Goal: Task Accomplishment & Management: Manage account settings

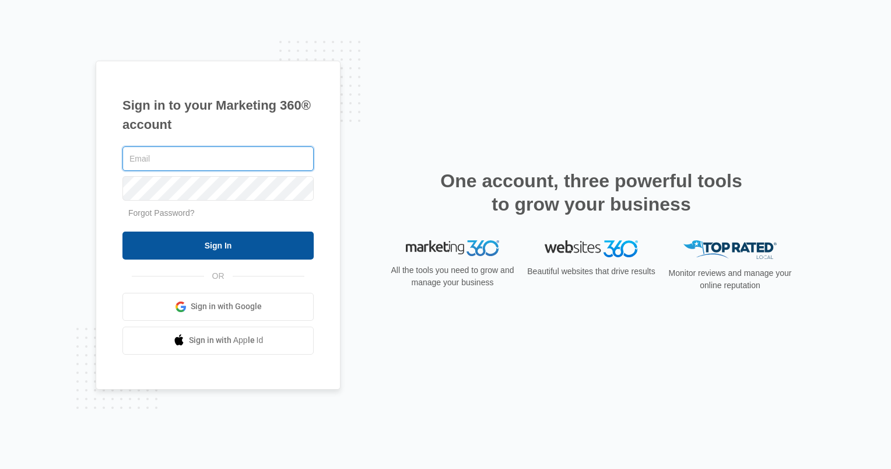
type input "[EMAIL_ADDRESS][DOMAIN_NAME]"
click at [255, 239] on input "Sign In" at bounding box center [217, 245] width 191 height 28
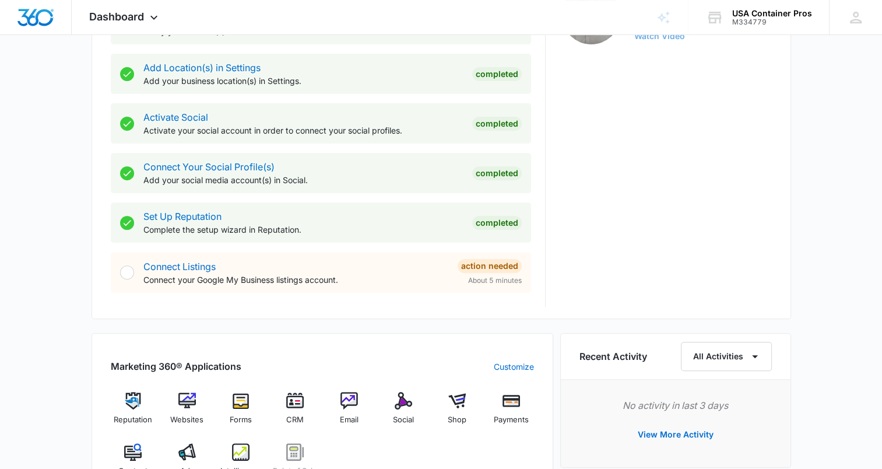
scroll to position [466, 0]
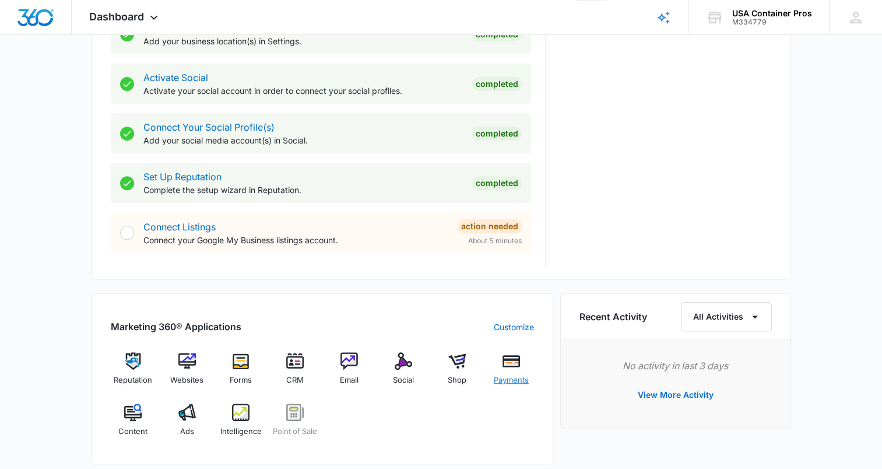
click at [514, 371] on div "Payments" at bounding box center [511, 373] width 45 height 42
